Goal: Task Accomplishment & Management: Complete application form

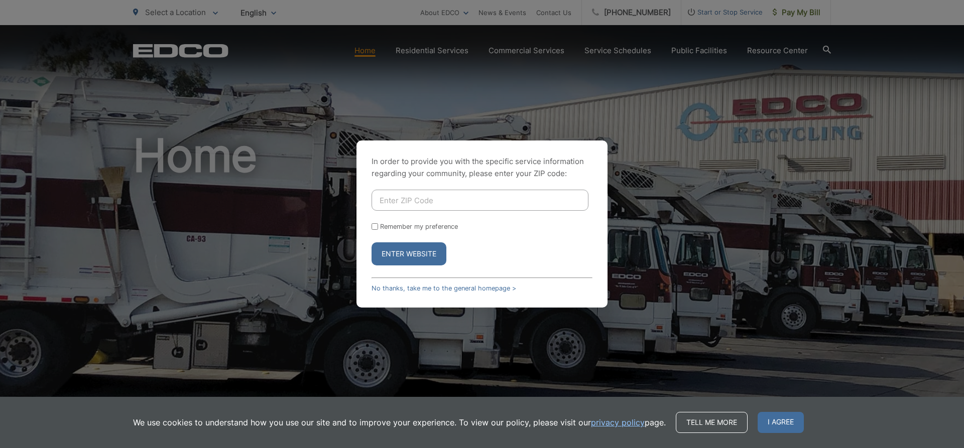
click at [402, 208] on input "Enter ZIP Code" at bounding box center [479, 200] width 217 height 21
type input "92078"
click at [383, 256] on button "Enter Website" at bounding box center [408, 253] width 75 height 23
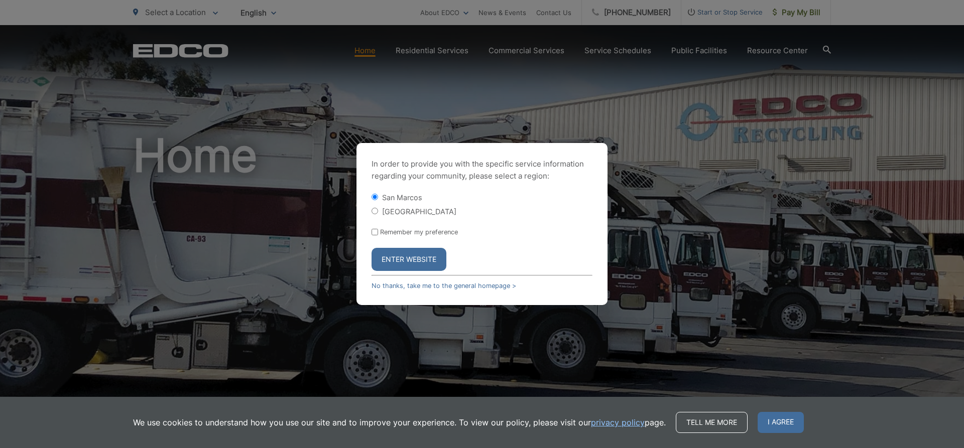
click at [386, 262] on button "Enter Website" at bounding box center [408, 259] width 75 height 23
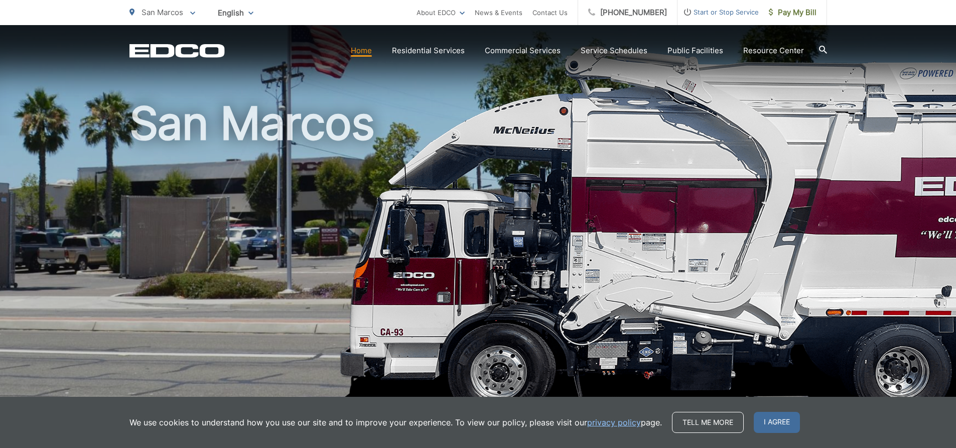
scroll to position [50, 0]
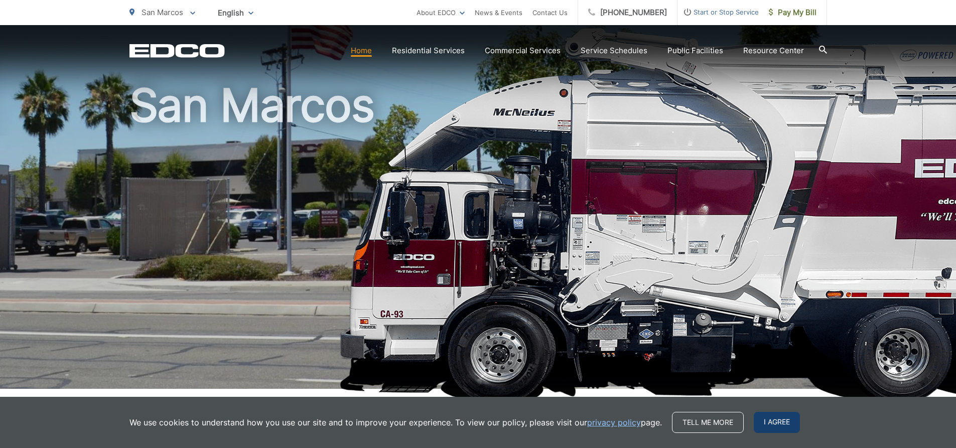
click at [772, 418] on span "I agree" at bounding box center [777, 422] width 46 height 21
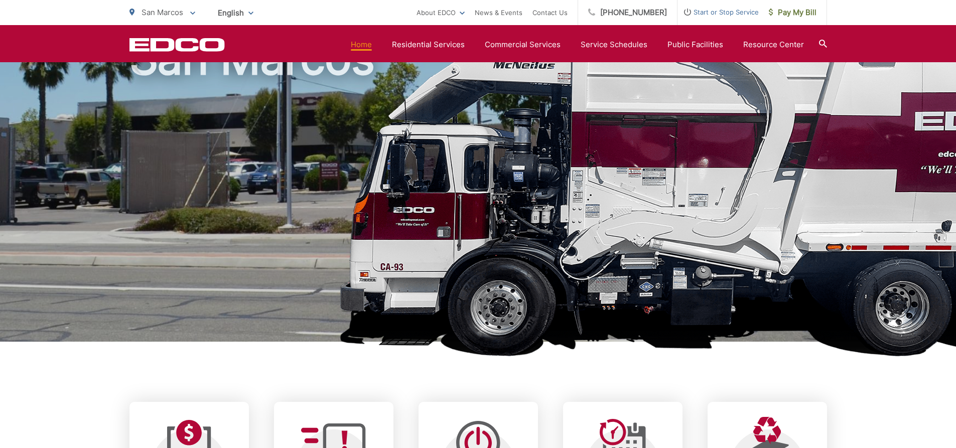
scroll to position [0, 0]
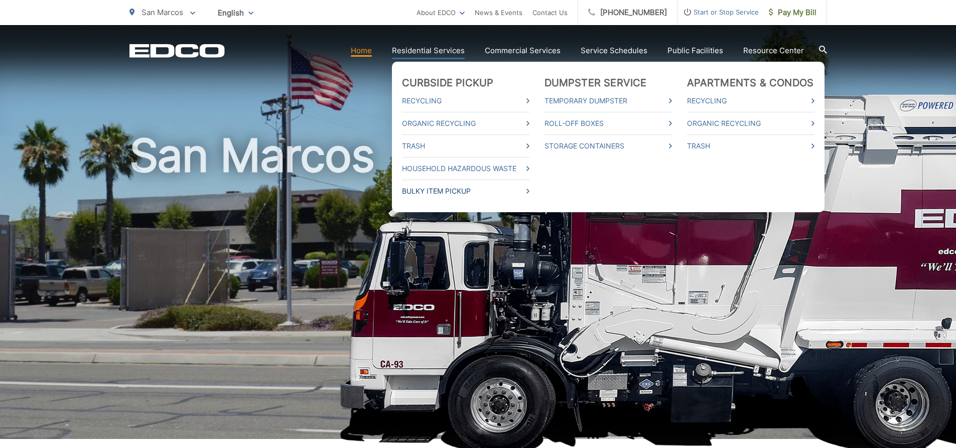
click at [525, 193] on link "Bulky Item Pickup" at bounding box center [466, 191] width 128 height 12
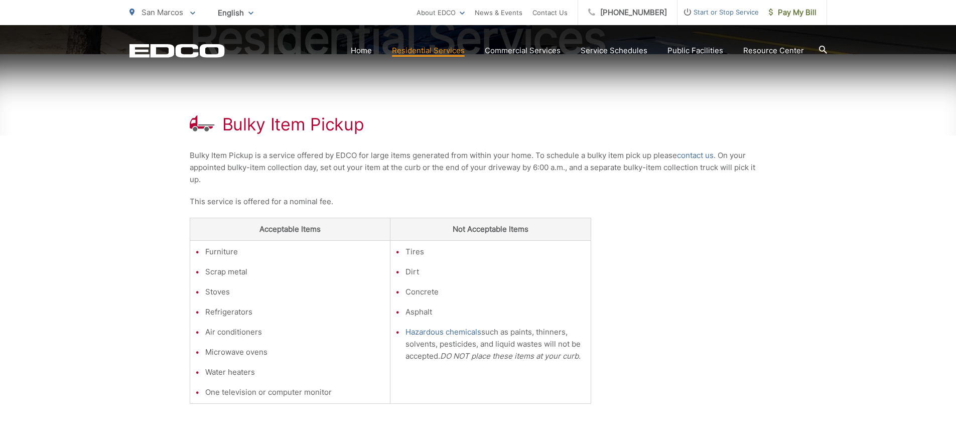
scroll to position [151, 0]
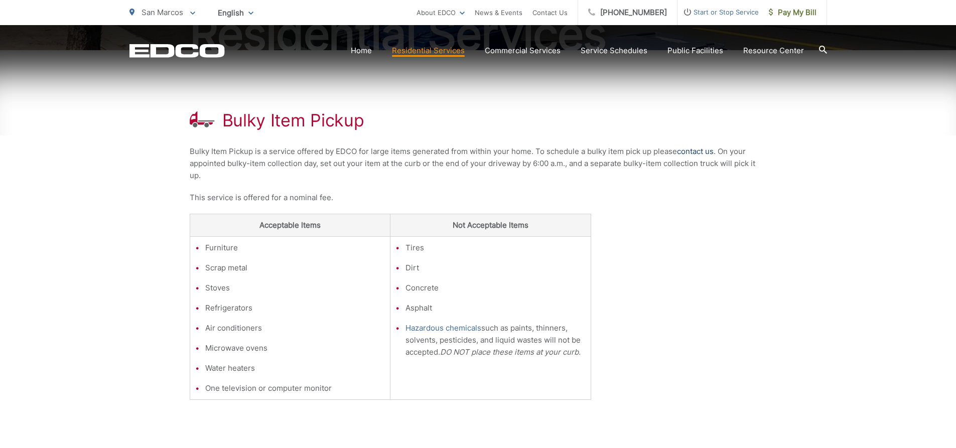
click at [691, 152] on link "contact us" at bounding box center [695, 152] width 37 height 12
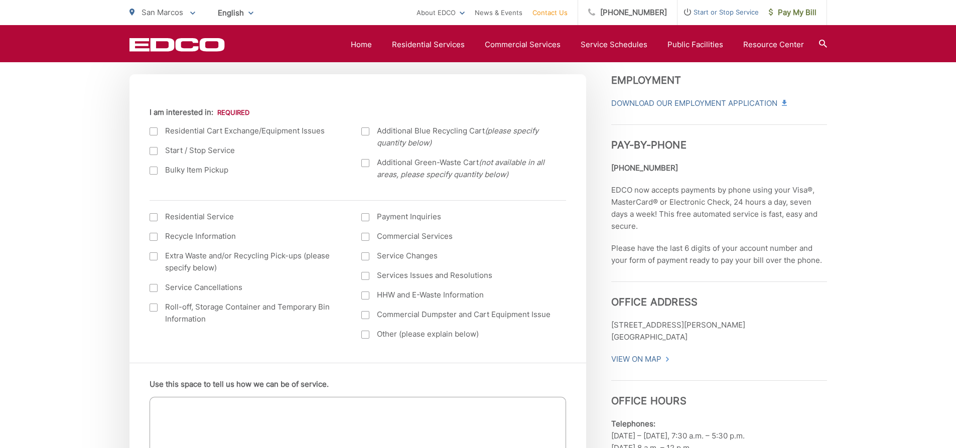
scroll to position [351, 0]
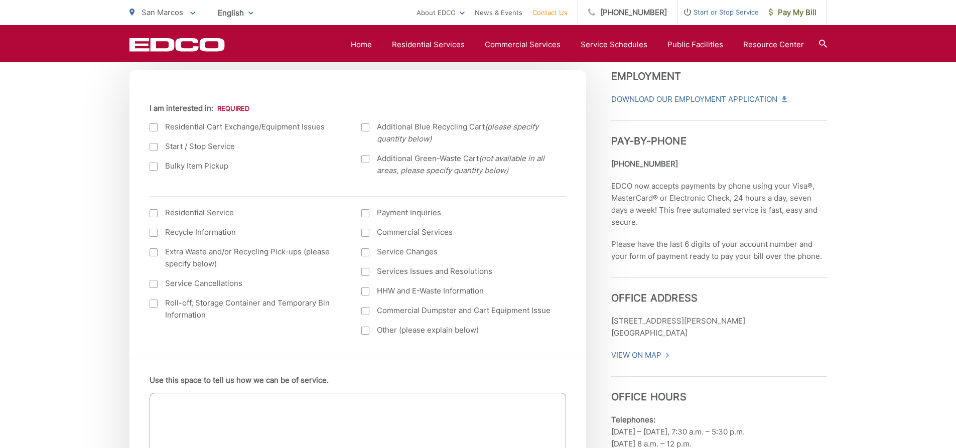
click at [155, 167] on div at bounding box center [154, 167] width 8 height 8
click at [0, 0] on input "Bulky Item Pickup" at bounding box center [0, 0] width 0 height 0
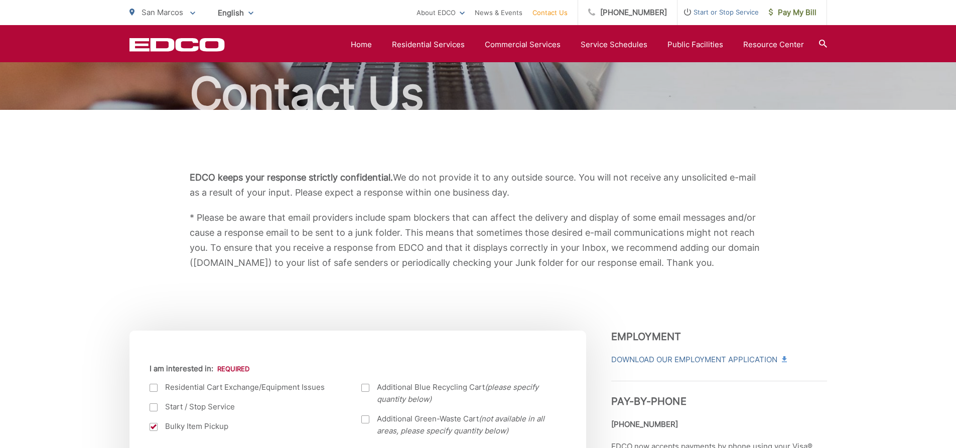
scroll to position [0, 0]
